Goal: Navigation & Orientation: Find specific page/section

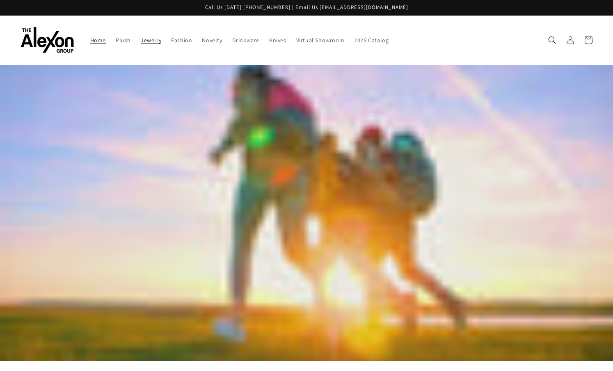
click at [155, 35] on link "Jewelry" at bounding box center [151, 40] width 30 height 17
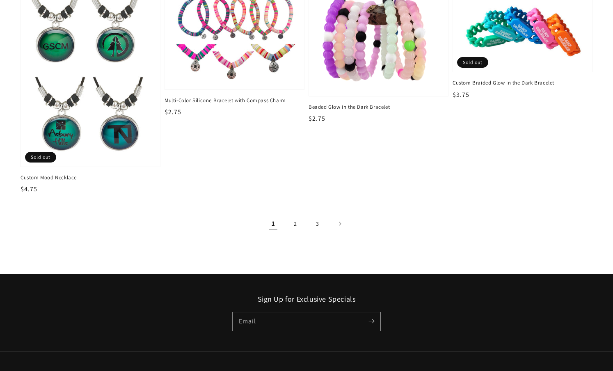
scroll to position [1272, 0]
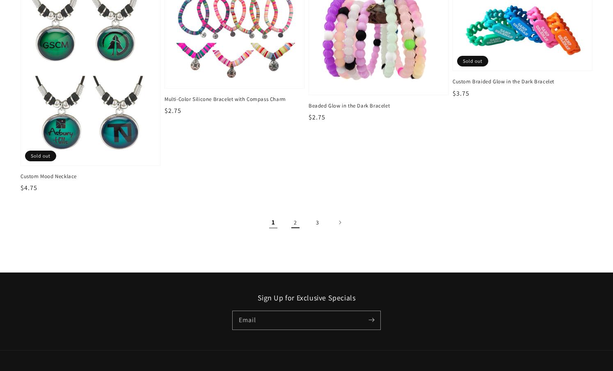
click at [294, 222] on link "2" at bounding box center [295, 222] width 18 height 18
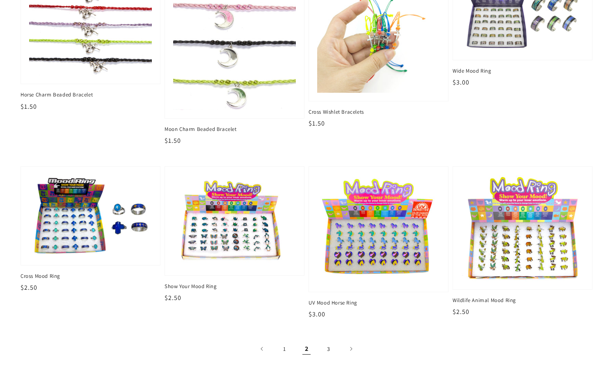
scroll to position [1395, 0]
